Goal: Navigation & Orientation: Find specific page/section

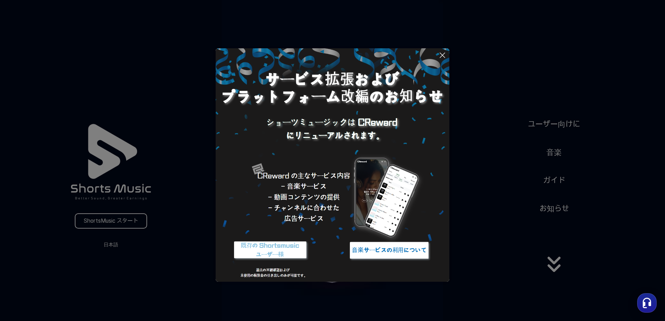
drag, startPoint x: 113, startPoint y: 247, endPoint x: 143, endPoint y: 263, distance: 34.1
click at [114, 247] on button at bounding box center [332, 160] width 665 height 321
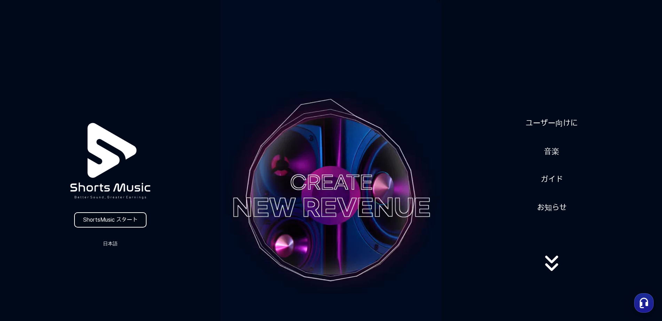
drag, startPoint x: 107, startPoint y: 224, endPoint x: 111, endPoint y: 225, distance: 3.9
click at [108, 224] on link "ShortsMusic スタート" at bounding box center [110, 220] width 72 height 15
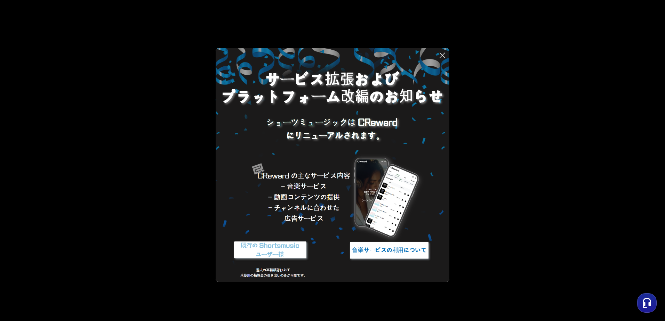
drag, startPoint x: 443, startPoint y: 58, endPoint x: 479, endPoint y: 80, distance: 41.8
click at [444, 58] on icon at bounding box center [442, 55] width 8 height 8
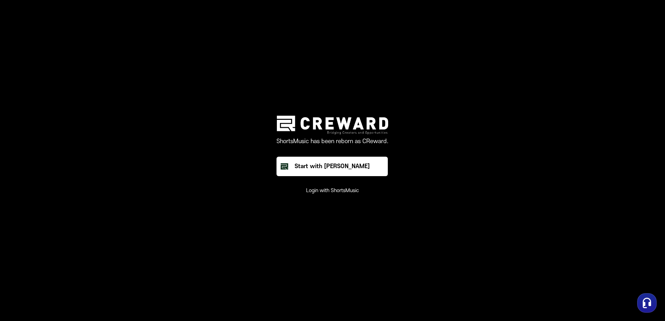
click at [323, 192] on button "Login with ShortsMusic" at bounding box center [332, 190] width 53 height 7
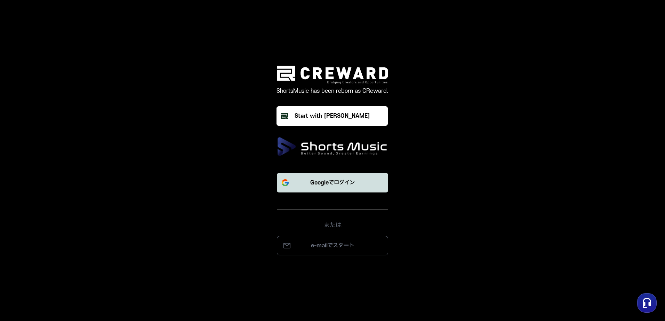
click at [339, 186] on p "Googleでログイン" at bounding box center [332, 183] width 45 height 8
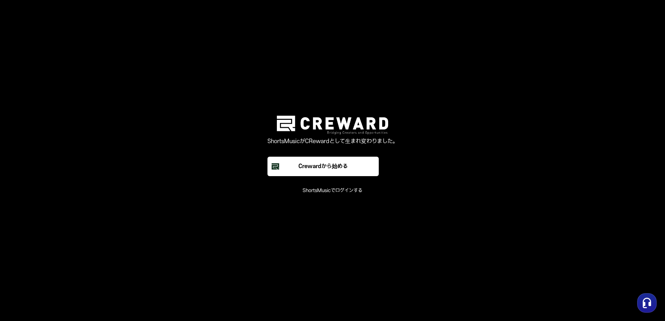
click at [358, 191] on button "ShortsMusicでログインする" at bounding box center [333, 190] width 60 height 7
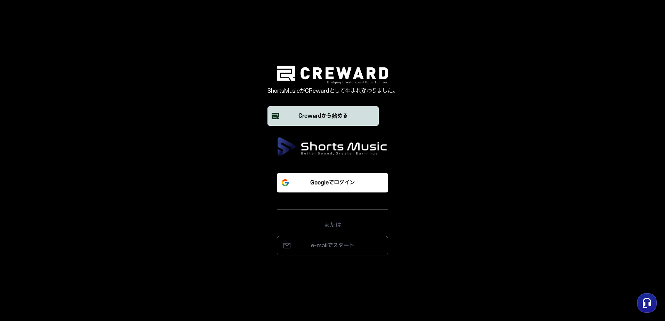
click at [340, 118] on div "Crewardから始める" at bounding box center [322, 116] width 49 height 8
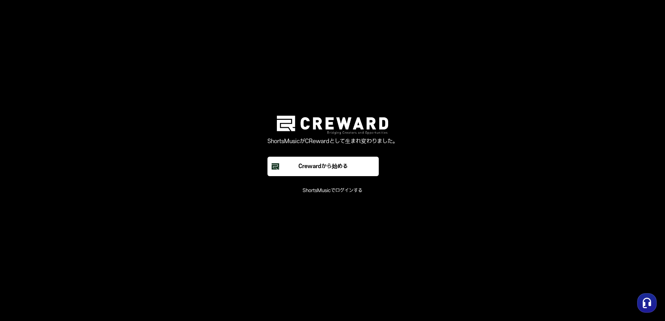
click at [335, 194] on button "ShortsMusicでログインする" at bounding box center [333, 190] width 60 height 7
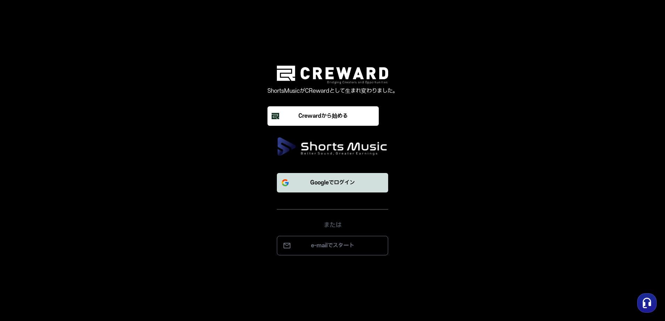
click at [349, 187] on p "Googleでログイン" at bounding box center [332, 183] width 45 height 8
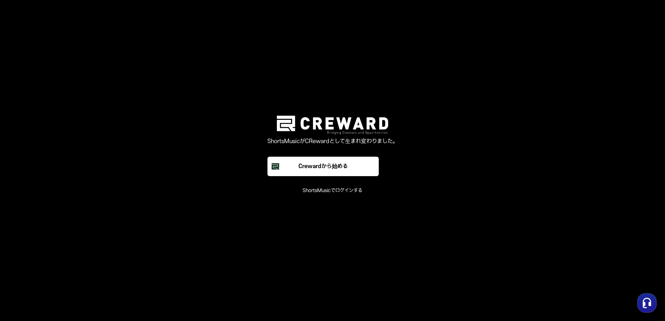
click at [650, 303] on use "button" at bounding box center [647, 303] width 8 height 10
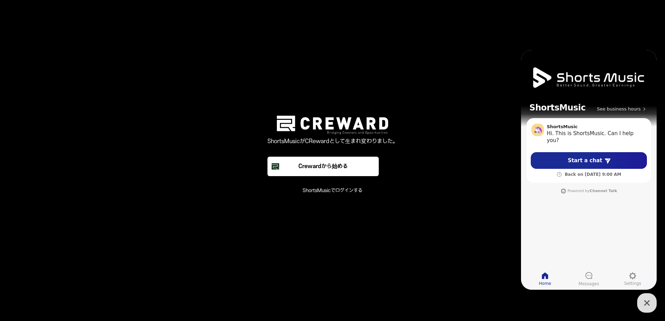
click at [646, 306] on icon "button" at bounding box center [647, 303] width 13 height 13
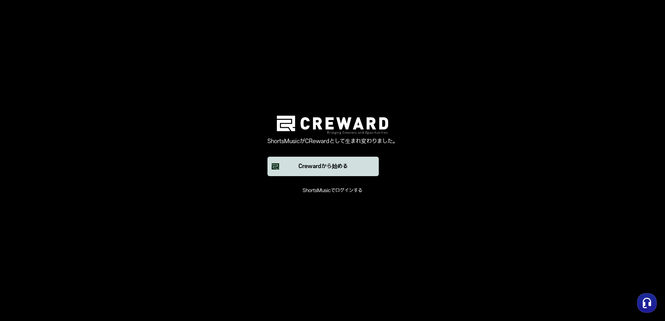
click at [339, 170] on div "Crewardから始める" at bounding box center [322, 166] width 49 height 8
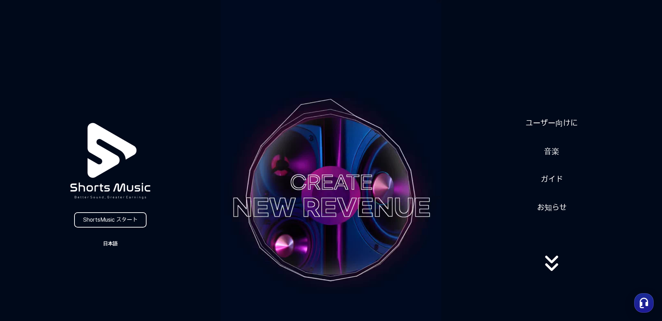
click at [120, 243] on button "日本語" at bounding box center [110, 244] width 33 height 10
click at [110, 273] on button "日本語" at bounding box center [110, 273] width 28 height 7
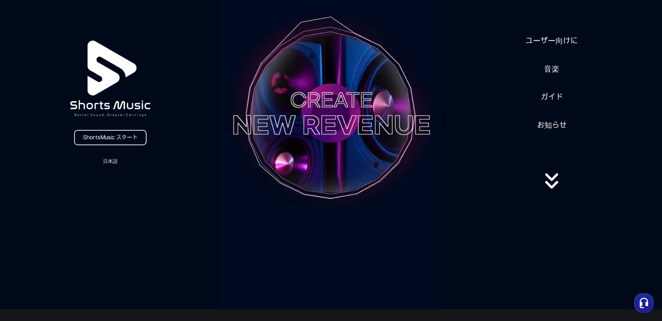
scroll to position [35, 0]
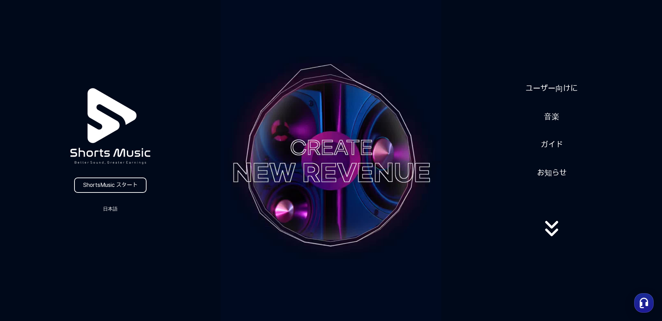
click at [562, 120] on div "ユーザー向けに 音楽 ガイド お知らせ" at bounding box center [551, 161] width 221 height 174
click at [547, 115] on link "音楽" at bounding box center [551, 116] width 21 height 17
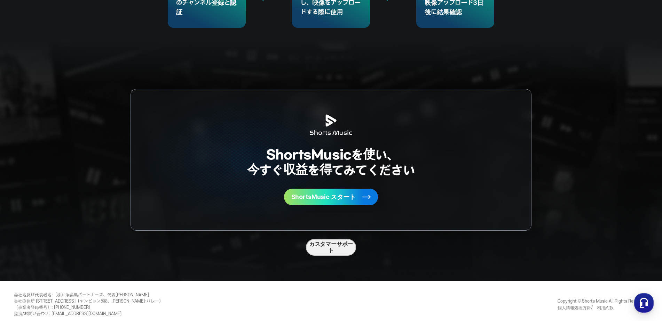
scroll to position [1851, 0]
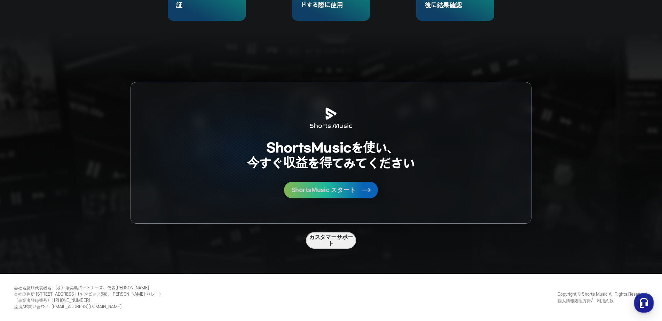
click at [341, 195] on button "ShortsMusic スタート" at bounding box center [331, 190] width 94 height 17
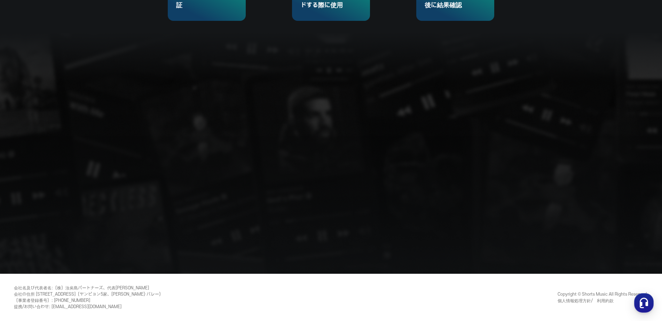
scroll to position [1341, 0]
